Goal: Transaction & Acquisition: Purchase product/service

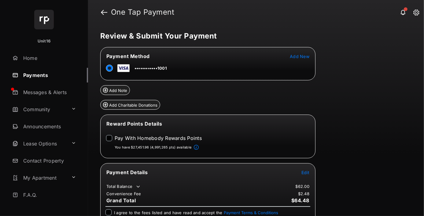
click at [305, 170] on span "Edit" at bounding box center [305, 172] width 8 height 5
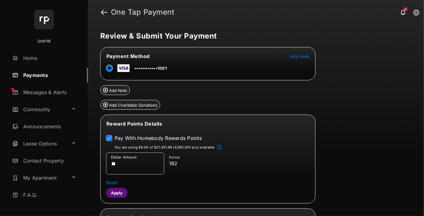
click at [116, 191] on button "Apply" at bounding box center [116, 193] width 21 height 10
type input "*****"
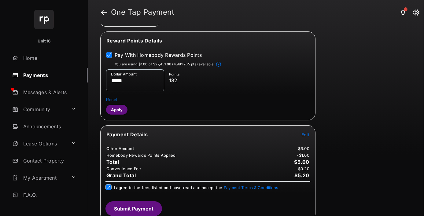
scroll to position [104, 0]
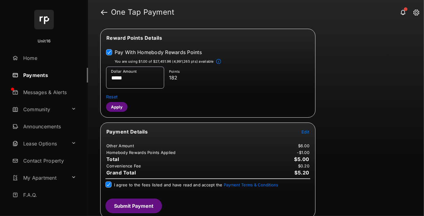
click at [115, 104] on button "Apply" at bounding box center [116, 107] width 21 height 10
click at [142, 199] on button "Submit Payment" at bounding box center [133, 206] width 57 height 15
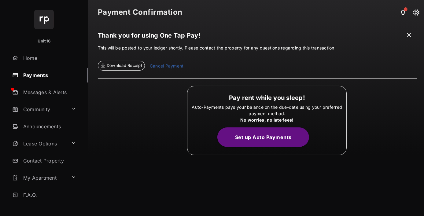
click at [121, 66] on span "Download Receipt" at bounding box center [124, 66] width 35 height 6
